Goal: Information Seeking & Learning: Understand process/instructions

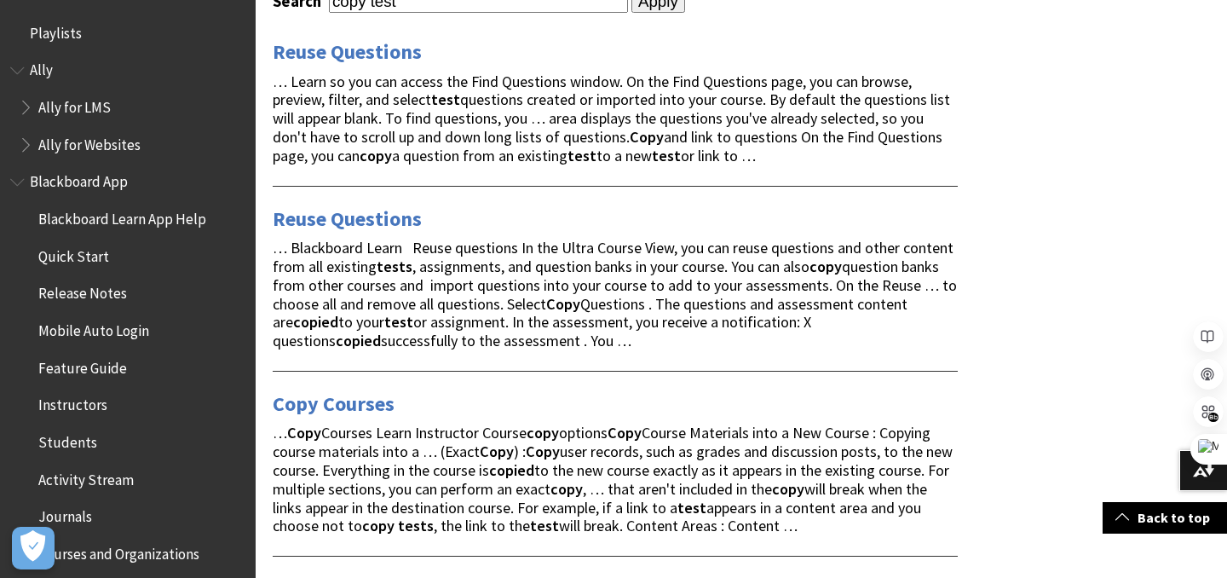
scroll to position [307, 0]
click at [366, 214] on link "Reuse Questions" at bounding box center [347, 217] width 149 height 27
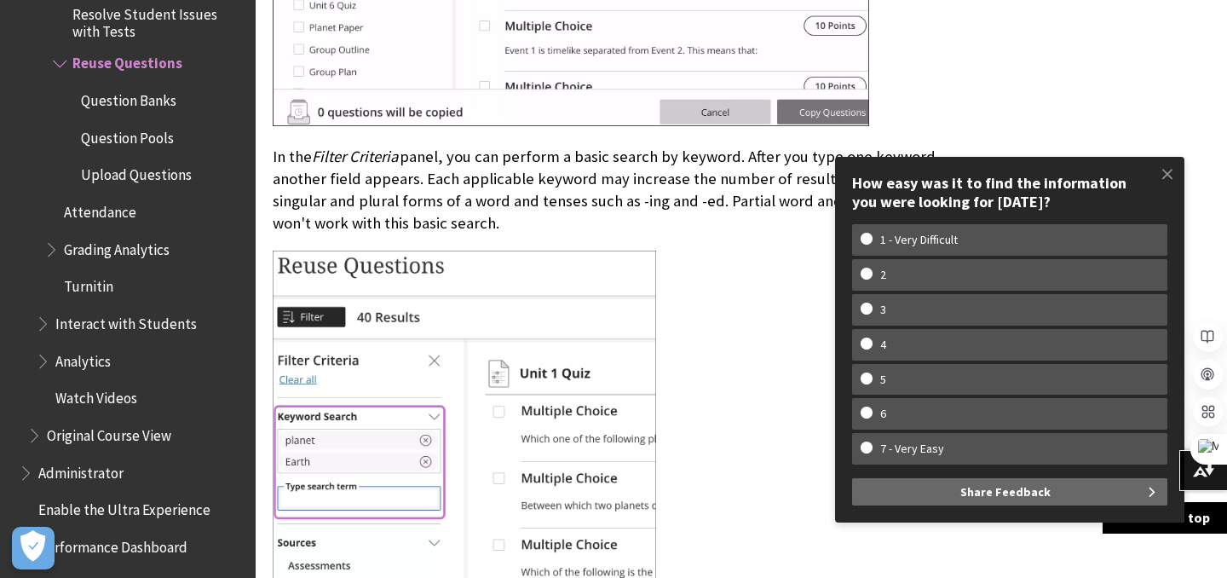
scroll to position [2729, 0]
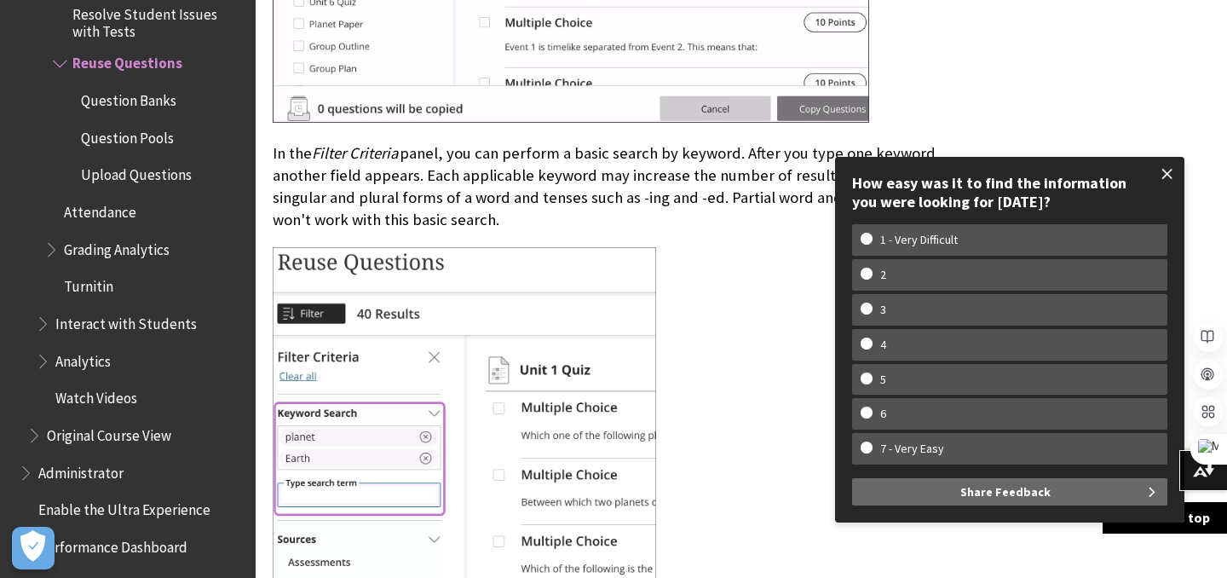
click at [1172, 173] on span at bounding box center [1167, 174] width 36 height 36
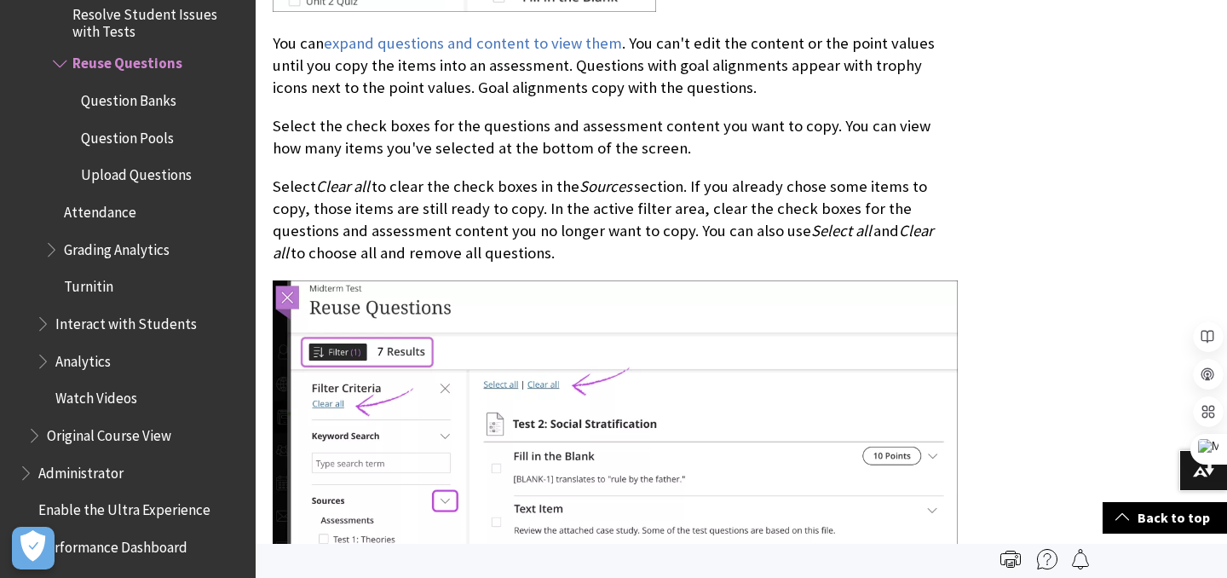
scroll to position [3331, 0]
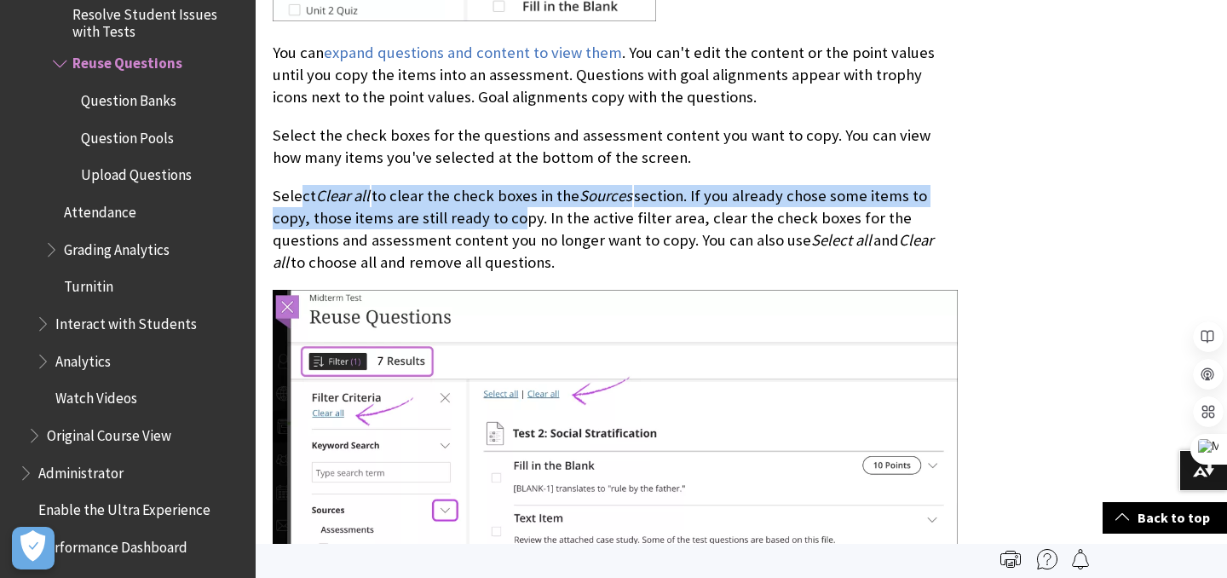
drag, startPoint x: 299, startPoint y: 195, endPoint x: 508, endPoint y: 219, distance: 210.1
click at [508, 219] on p "Select Clear all to clear the check boxes in the Sources section. If you alread…" at bounding box center [615, 229] width 685 height 89
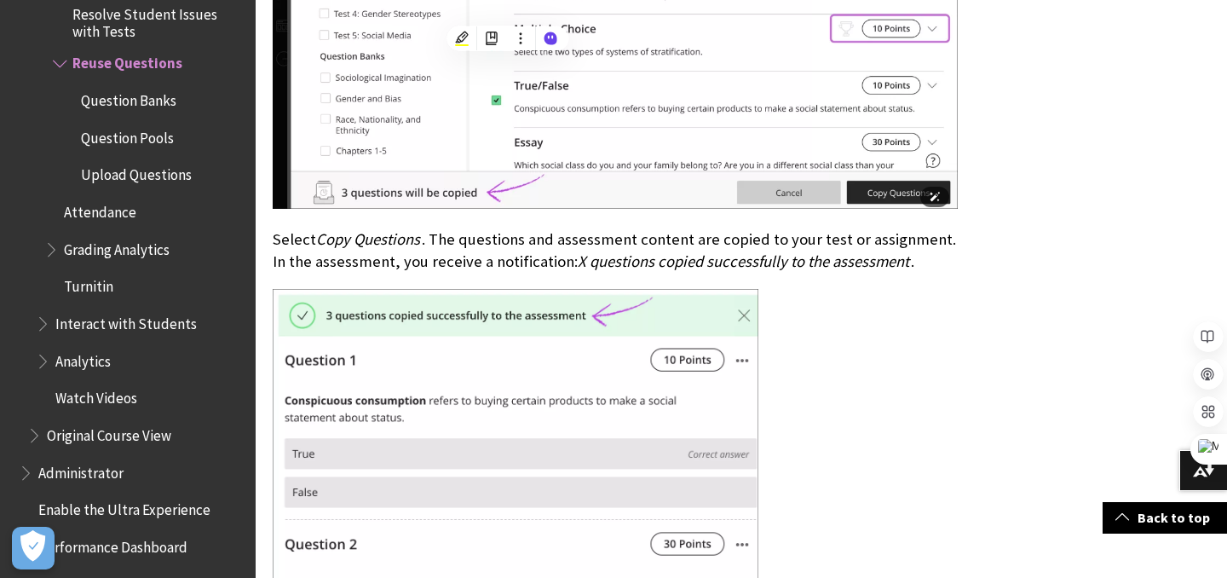
scroll to position [3930, 0]
